Goal: Task Accomplishment & Management: Manage account settings

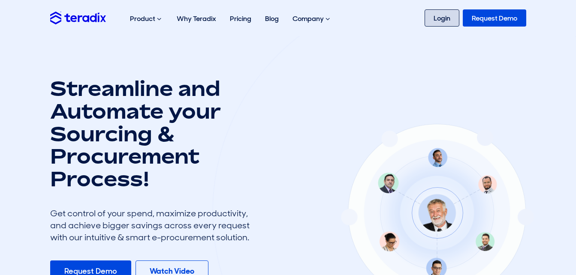
click at [433, 21] on link "Login" at bounding box center [442, 17] width 35 height 17
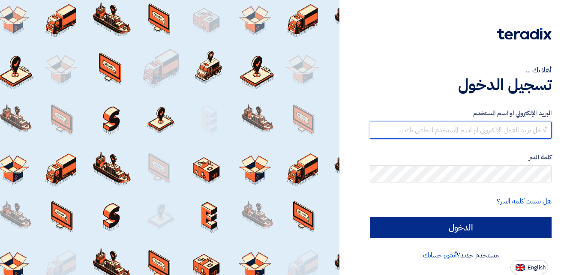
type input "el7amd.company@gmail.com"
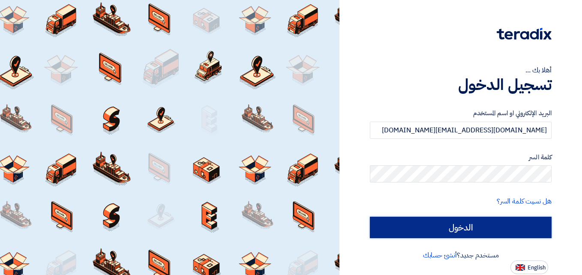
click at [464, 226] on input "الدخول" at bounding box center [461, 227] width 182 height 21
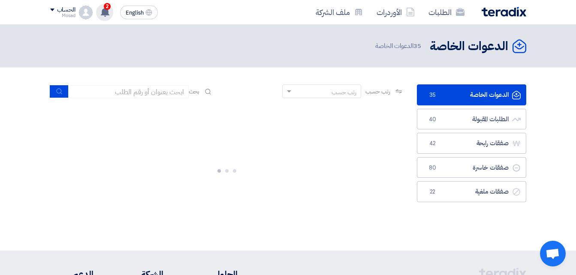
click at [107, 7] on span "2" at bounding box center [107, 6] width 7 height 7
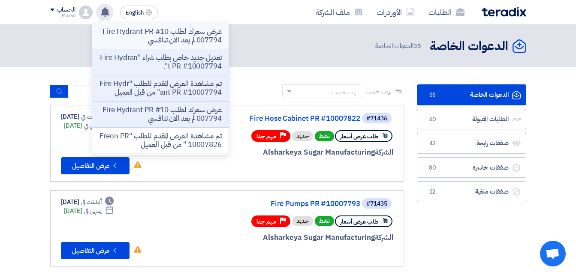
click at [214, 32] on p "عرض سعرك لطلب Fire Hydrant PR #10007794 لم يعد الان تنافسي" at bounding box center [160, 35] width 123 height 17
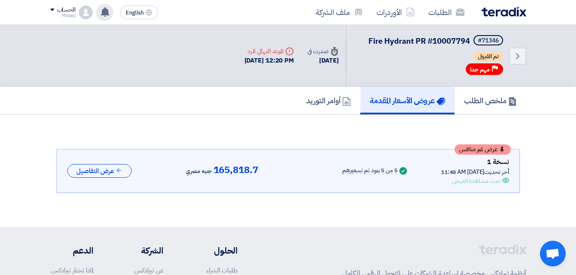
click at [105, 12] on use at bounding box center [105, 11] width 9 height 9
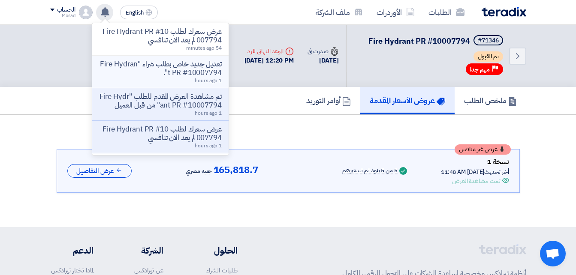
click at [166, 60] on p "تعديل جديد خاص بطلب شراء "Fire Hydrant PR #10007794"." at bounding box center [160, 68] width 123 height 17
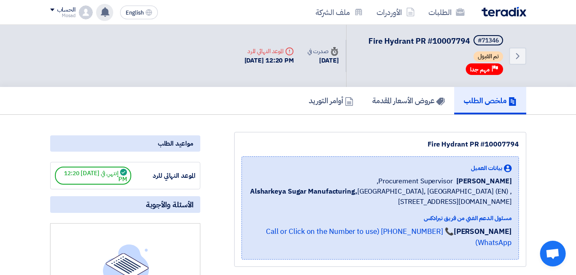
click at [104, 12] on use at bounding box center [105, 11] width 9 height 9
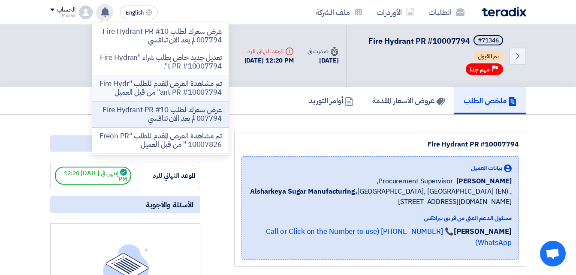
click at [143, 93] on p "تم مشاهدة العرض المقدم للطلب "Fire Hydrant PR #10007794" من قبل العميل" at bounding box center [160, 88] width 123 height 17
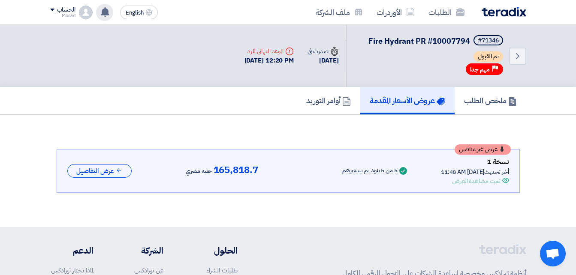
click at [103, 9] on use at bounding box center [105, 11] width 9 height 9
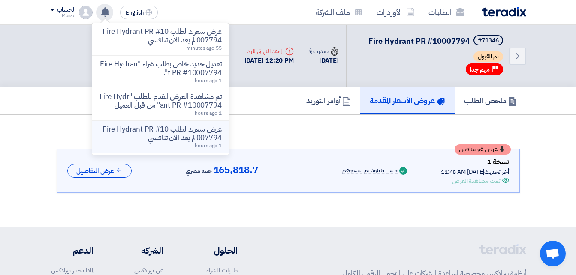
click at [173, 138] on p "عرض سعرك لطلب Fire Hydrant PR #10007794 لم يعد الان تنافسي" at bounding box center [160, 133] width 123 height 17
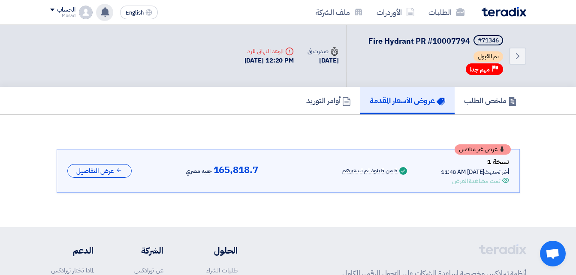
click at [103, 11] on use at bounding box center [105, 11] width 9 height 9
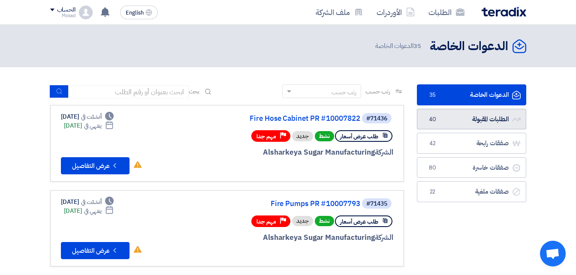
click at [439, 118] on link "الطلبات المقبولة الطلبات المقبولة 40" at bounding box center [471, 119] width 109 height 21
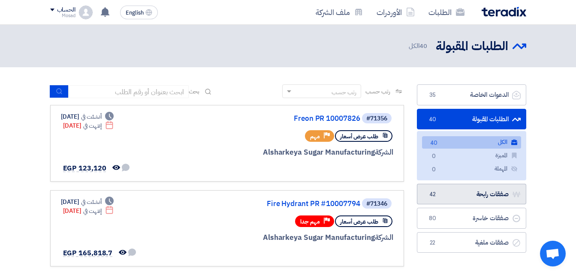
click at [454, 193] on link "صفقات رابحة صفقات رابحة 42" at bounding box center [471, 194] width 109 height 21
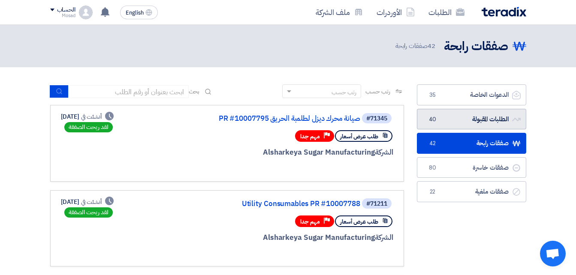
click at [480, 116] on link "الطلبات المقبولة الطلبات المقبولة 40" at bounding box center [471, 119] width 109 height 21
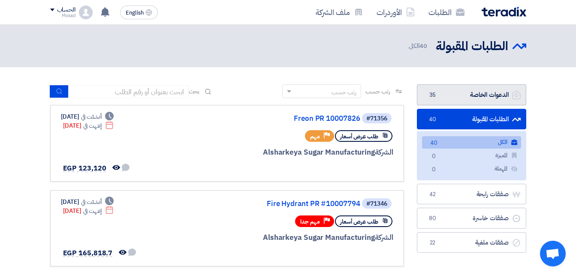
click at [463, 92] on link "الدعوات الخاصة الدعوات الخاصة 35" at bounding box center [471, 94] width 109 height 21
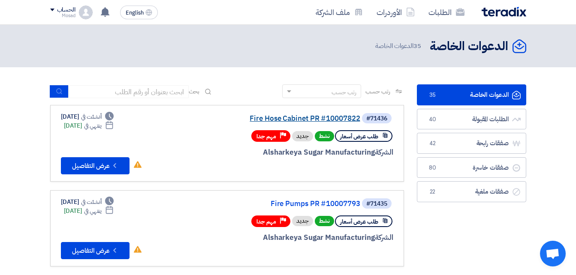
click at [321, 116] on link "Fire Hose Cabinet PR #10007822" at bounding box center [275, 119] width 172 height 8
